Goal: Task Accomplishment & Management: Complete application form

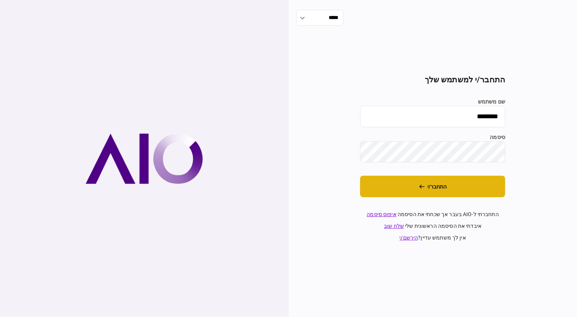
click at [401, 196] on button "התחבר/י" at bounding box center [432, 187] width 145 height 22
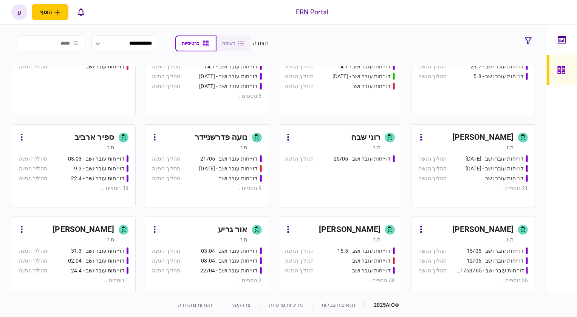
scroll to position [206, 0]
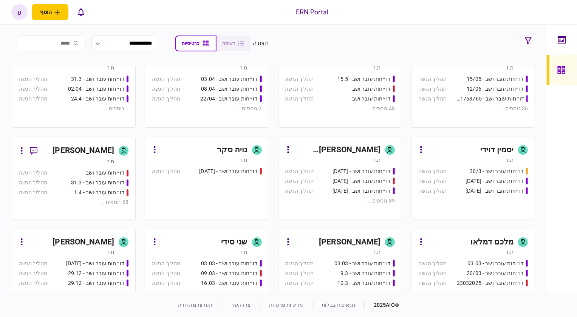
click at [74, 151] on div "[PERSON_NAME]" at bounding box center [84, 151] width 62 height 12
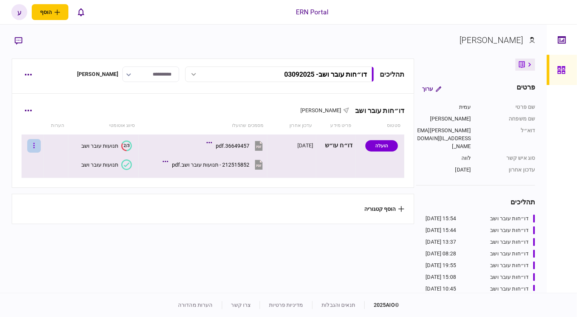
click at [41, 145] on button "button" at bounding box center [34, 146] width 14 height 14
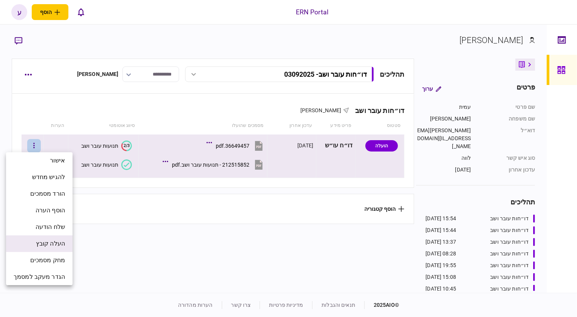
click at [63, 250] on li "העלה קובץ" at bounding box center [39, 243] width 66 height 17
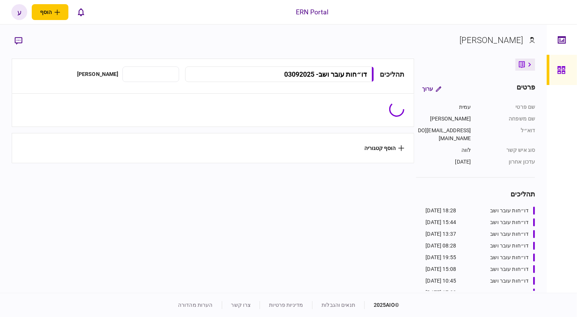
type input "**********"
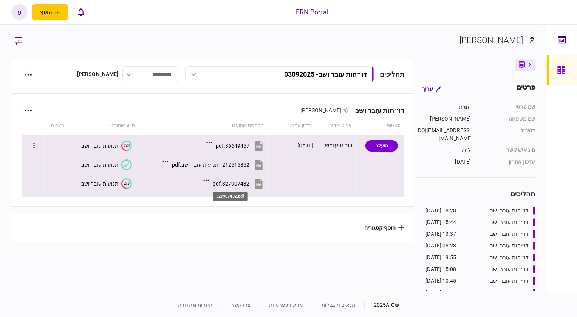
click at [226, 185] on div "327907432.pdf" at bounding box center [231, 184] width 37 height 6
click at [122, 159] on section "תנועות עובר ושב" at bounding box center [101, 164] width 61 height 17
click at [122, 160] on button "תנועות עובר ושב" at bounding box center [106, 164] width 51 height 11
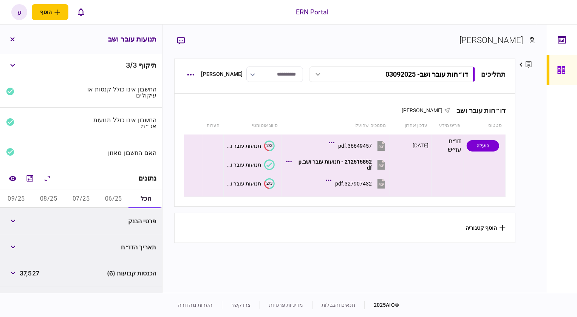
click at [113, 194] on button "06/25" at bounding box center [113, 199] width 32 height 18
click at [16, 225] on button "button" at bounding box center [13, 221] width 14 height 14
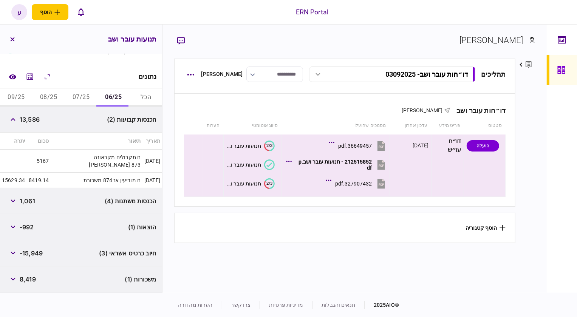
scroll to position [103, 0]
click at [91, 96] on button "07/25" at bounding box center [81, 96] width 32 height 18
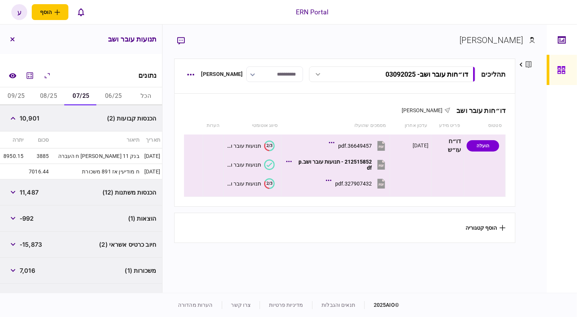
click at [99, 93] on button "06/25" at bounding box center [113, 96] width 32 height 18
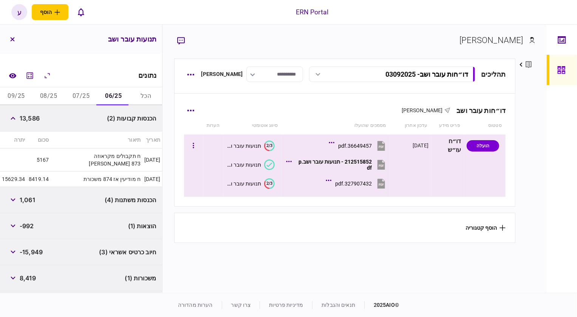
click at [352, 185] on div "327907432.pdf" at bounding box center [353, 184] width 37 height 6
click at [260, 181] on div "תנועות עובר ושב" at bounding box center [243, 184] width 35 height 6
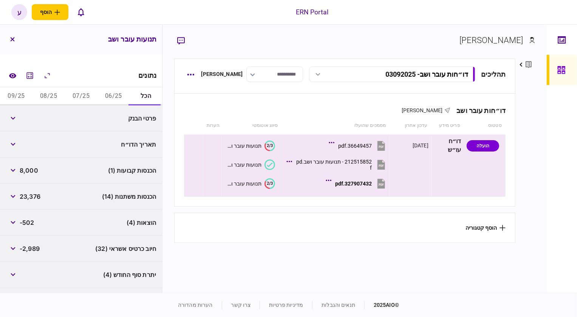
click at [118, 94] on button "06/25" at bounding box center [113, 96] width 32 height 18
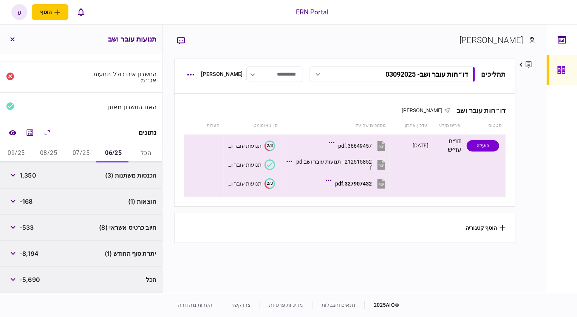
scroll to position [45, 0]
click at [42, 152] on button "08/25" at bounding box center [48, 154] width 32 height 18
click at [23, 227] on span "-168" at bounding box center [26, 227] width 13 height 9
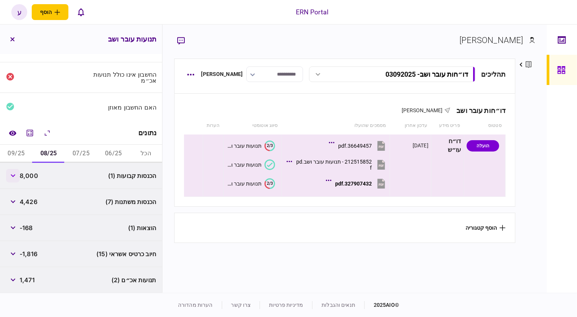
click at [14, 179] on button "button" at bounding box center [13, 176] width 14 height 14
